Goal: Check status: Check status

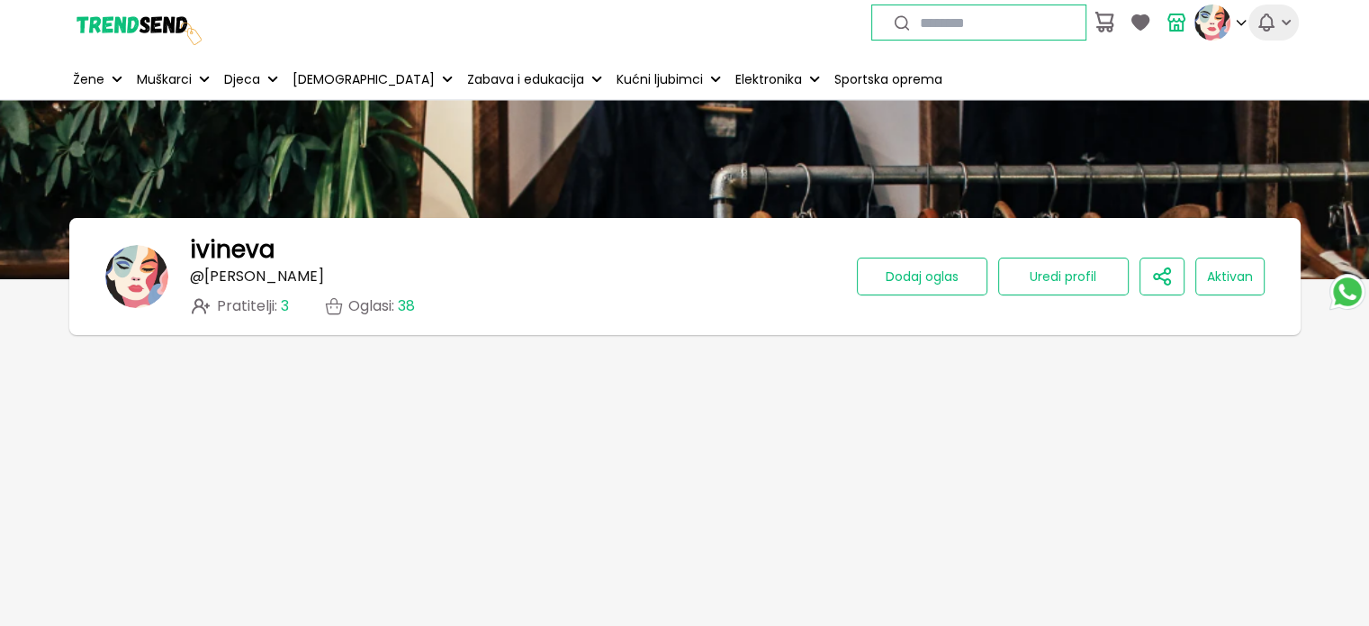
click at [1289, 21] on icon "button" at bounding box center [1286, 22] width 9 height 5
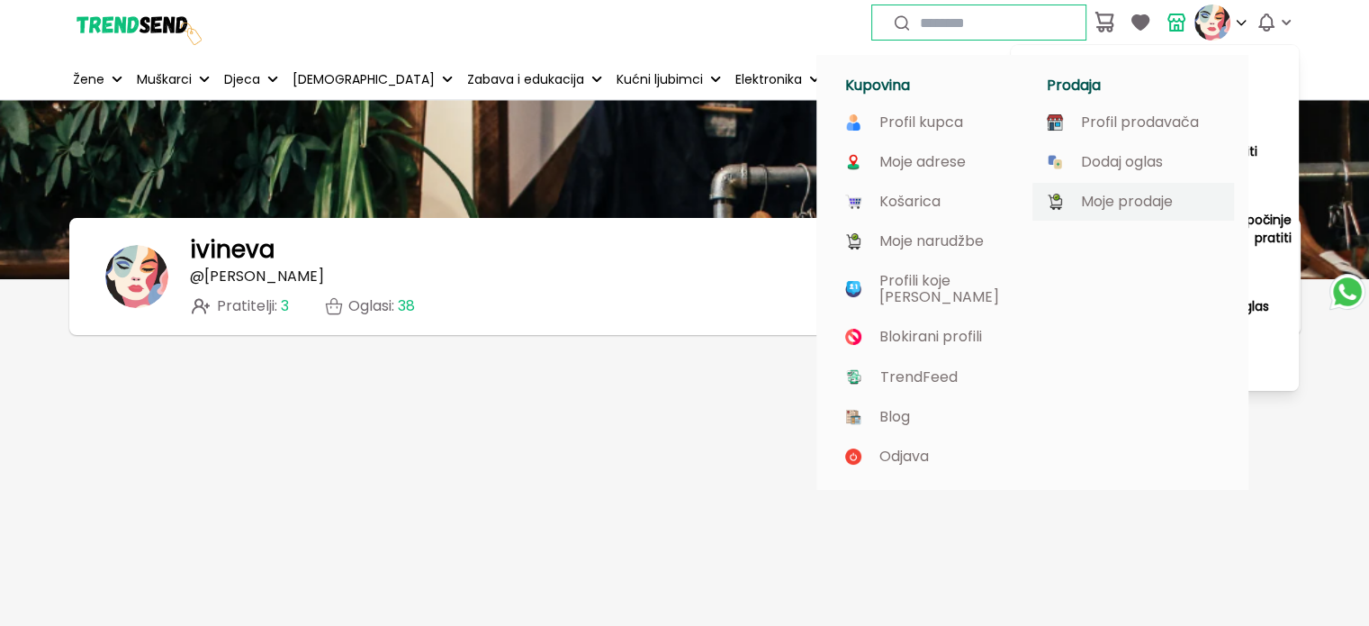
click at [1142, 201] on p "Moje prodaje" at bounding box center [1127, 202] width 92 height 16
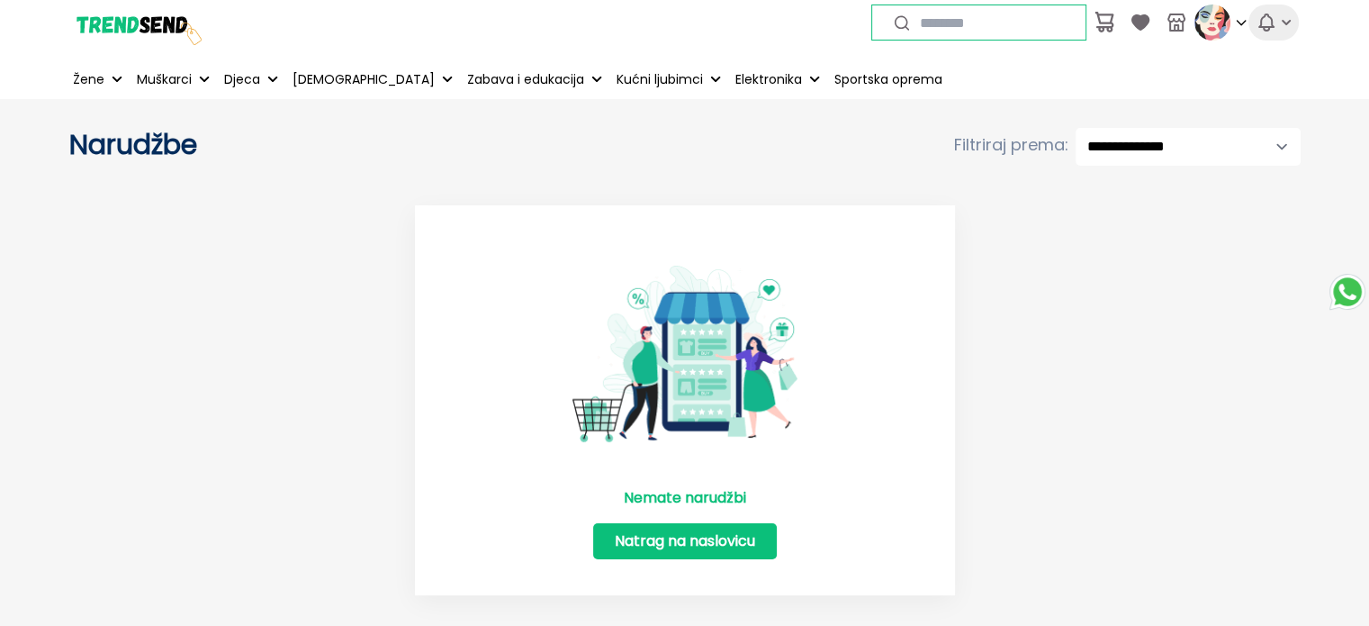
click at [1274, 28] on icon "button" at bounding box center [1267, 23] width 22 height 22
